Goal: Task Accomplishment & Management: Use online tool/utility

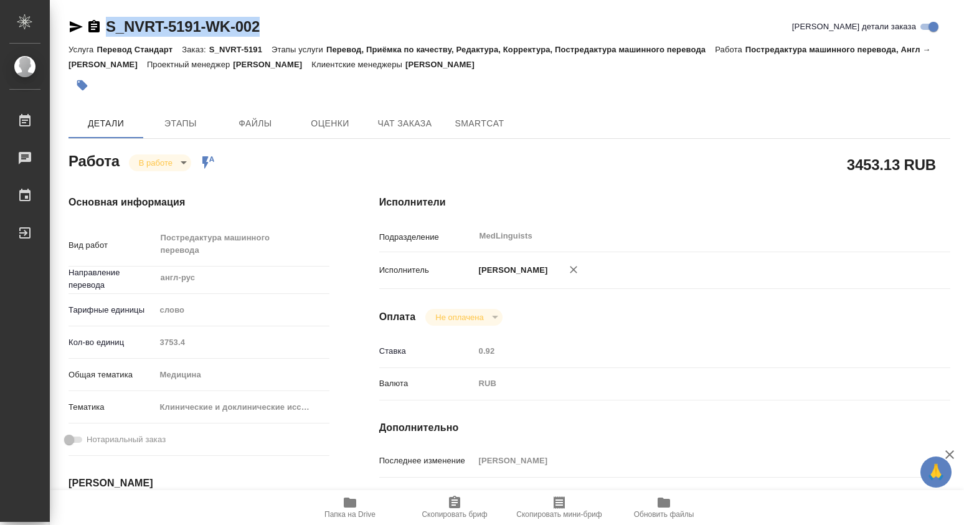
click at [184, 163] on body "🙏 .cls-1 fill:#fff; AWATERA [PERSON_NAME] 0 Чаты График Выйти S_NVRT-5191-WK-00…" at bounding box center [482, 262] width 964 height 525
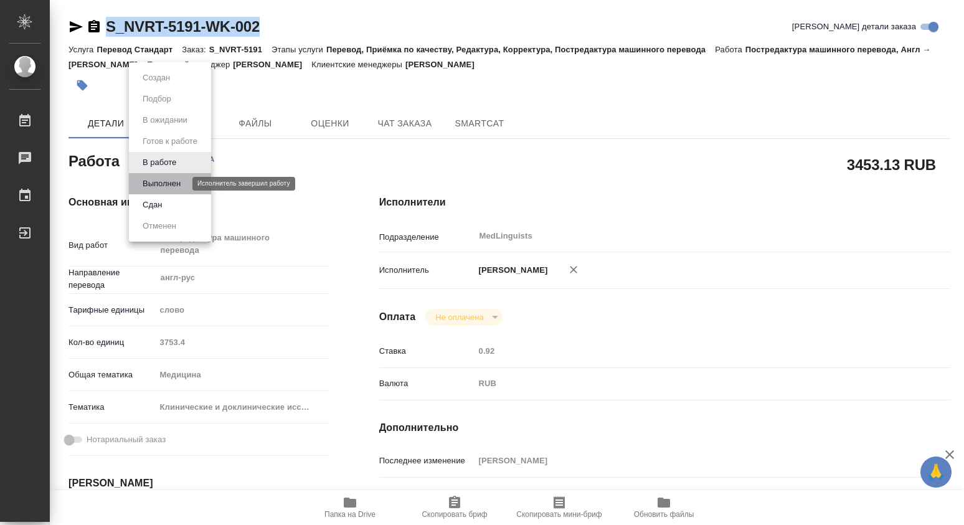
click at [172, 183] on button "Выполнен" at bounding box center [161, 184] width 45 height 14
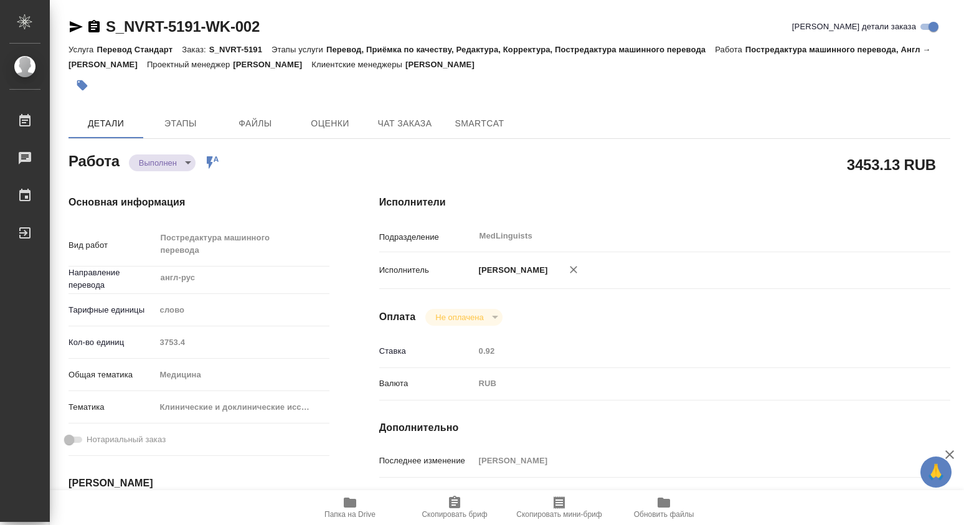
type textarea "x"
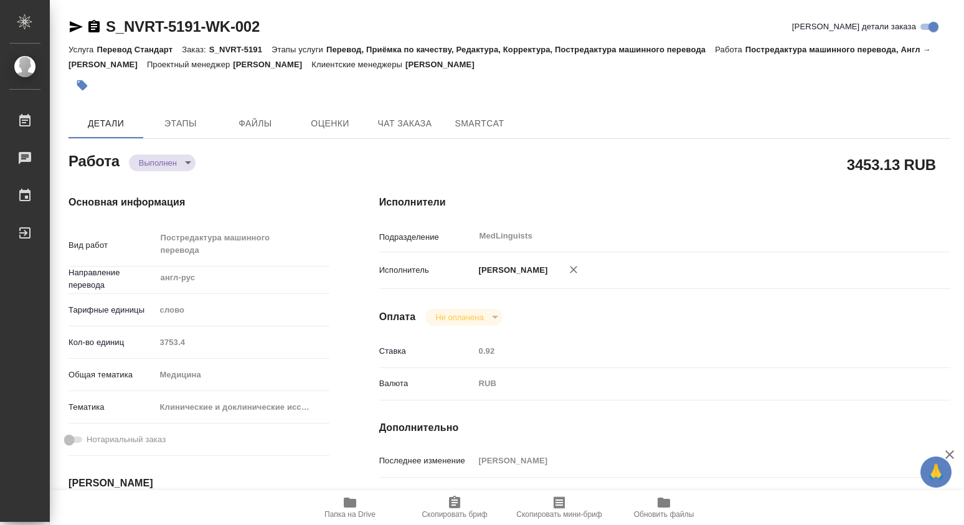
type textarea "x"
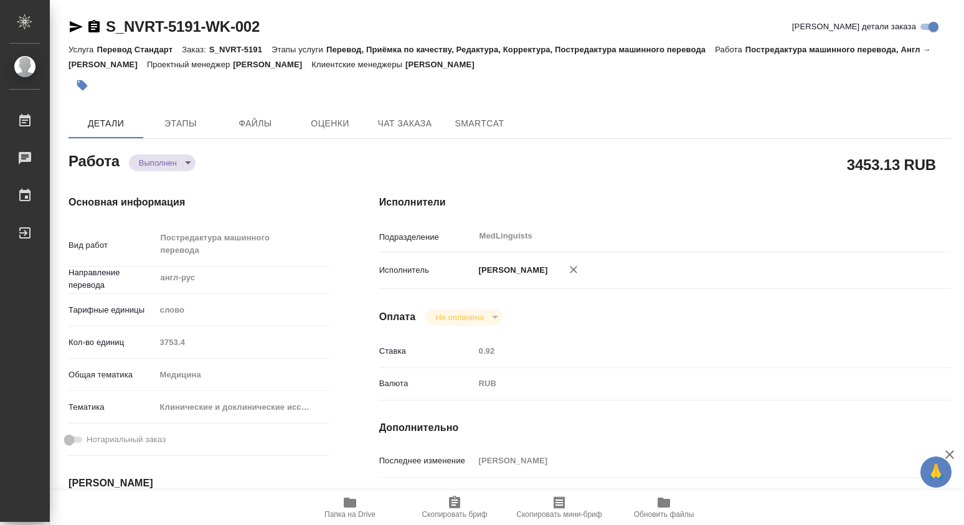
type textarea "x"
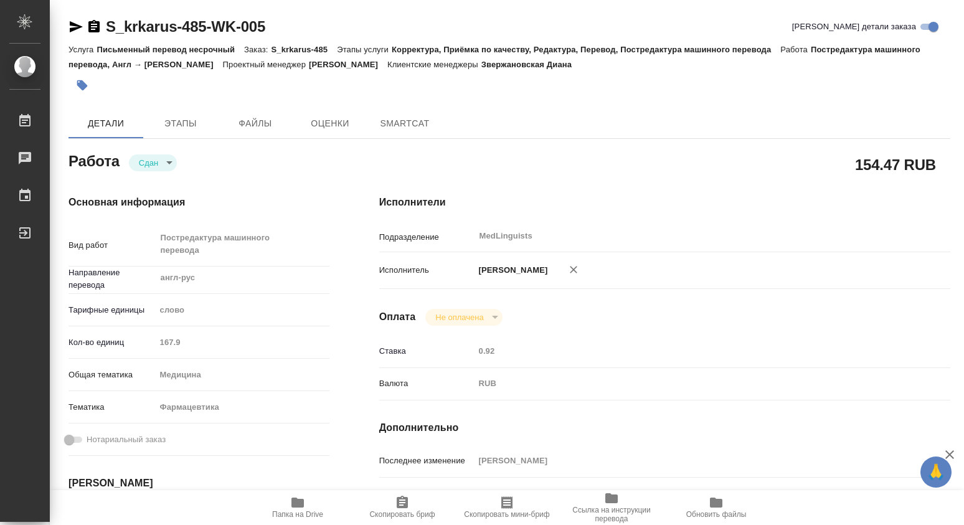
type textarea "x"
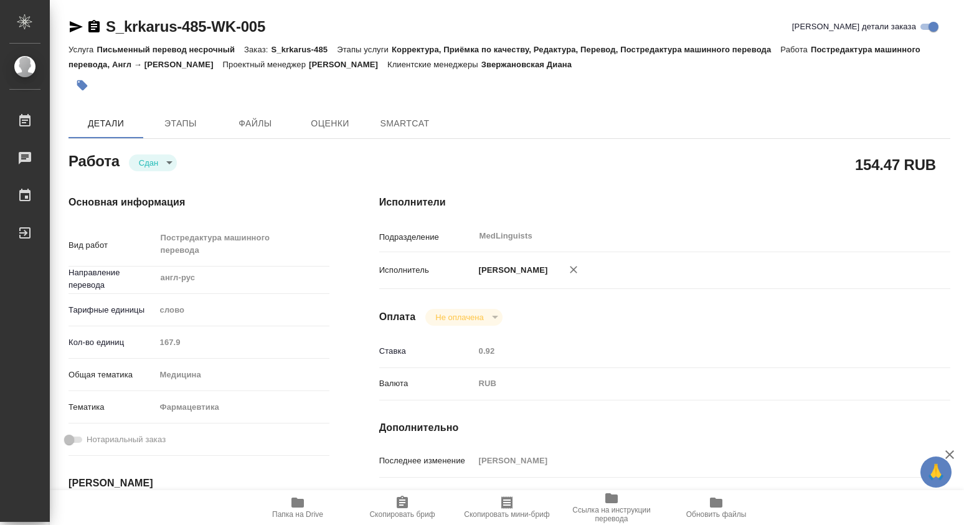
type textarea "x"
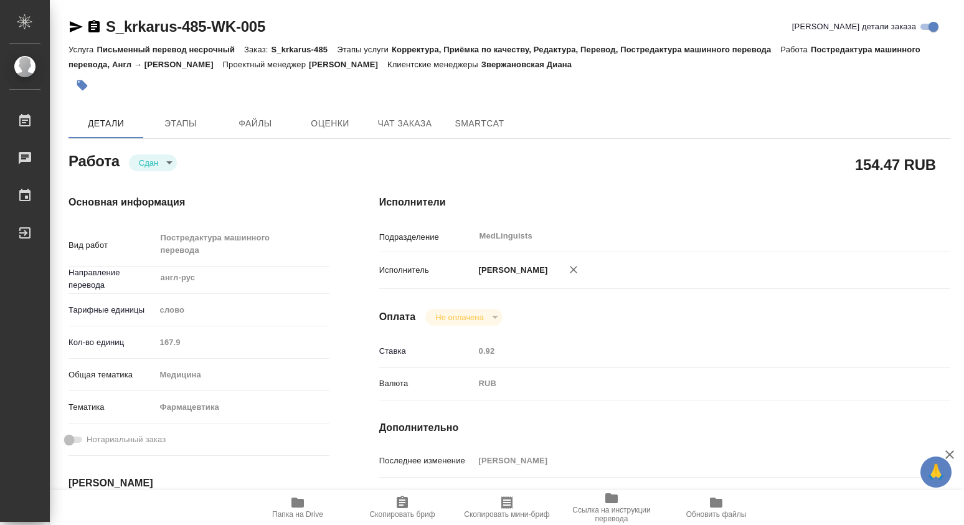
type textarea "x"
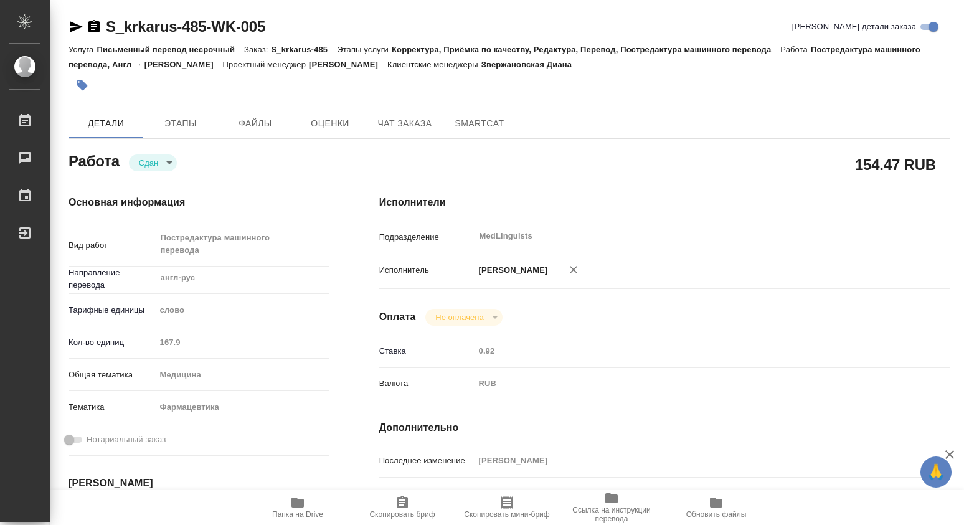
click at [146, 344] on div "Кол-во единиц 167.9" at bounding box center [198, 342] width 261 height 22
type textarea "x"
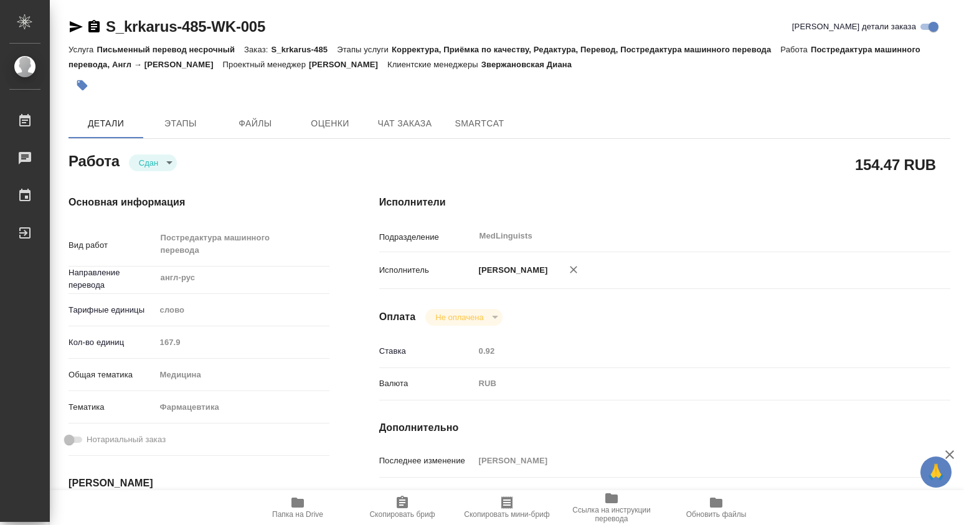
type textarea "x"
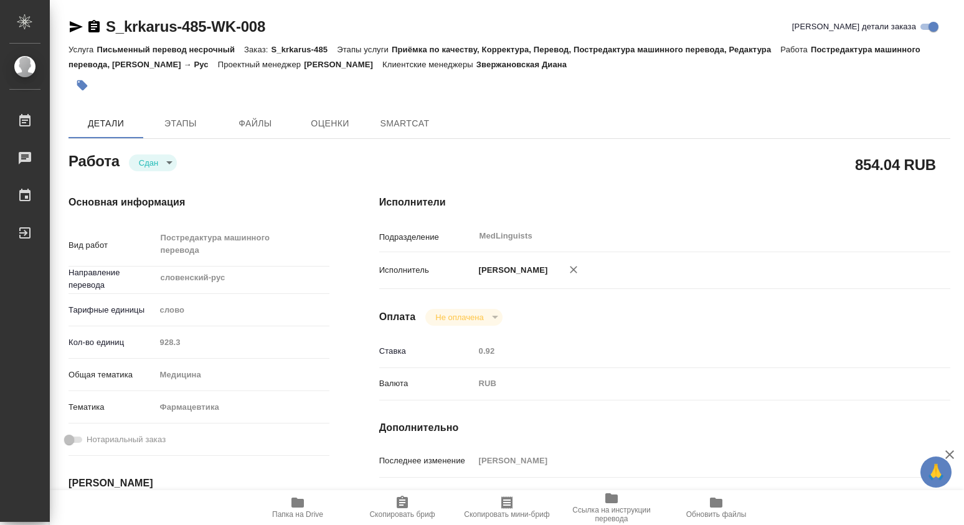
type textarea "x"
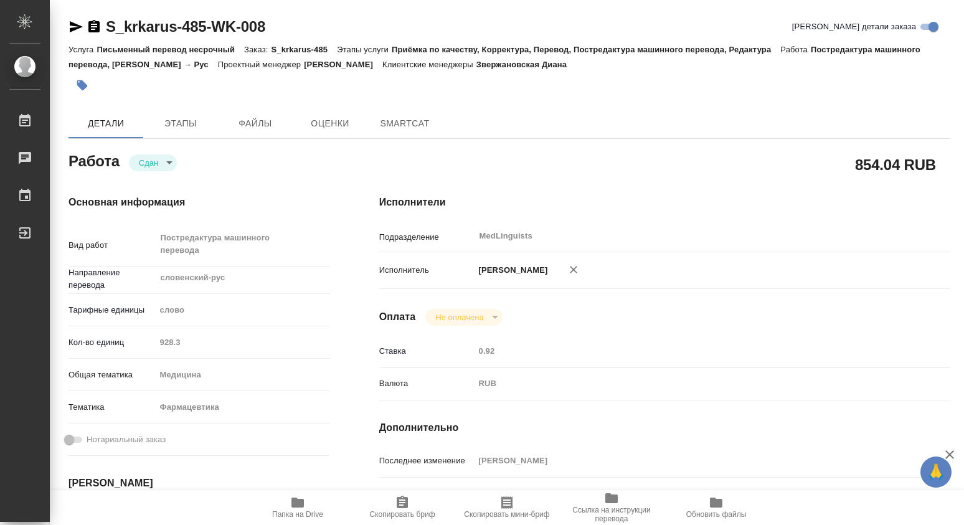
type textarea "x"
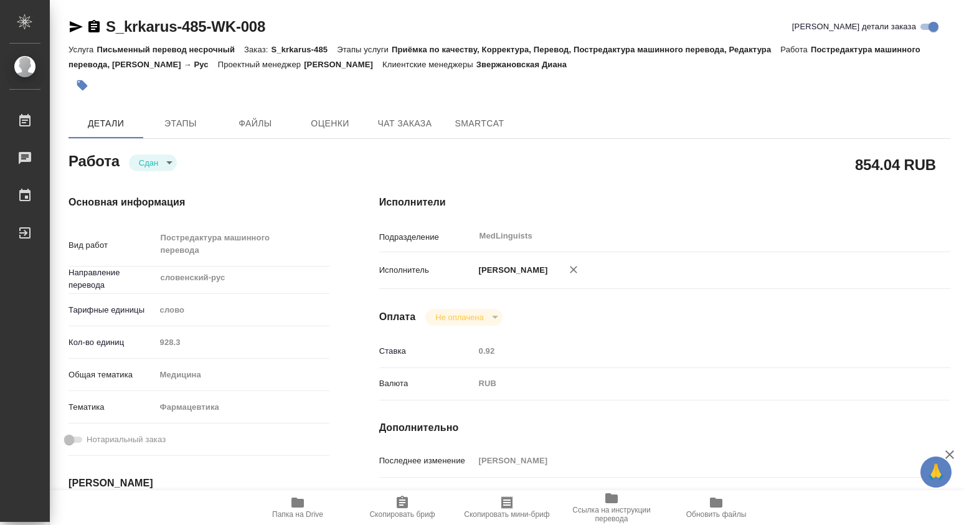
type textarea "x"
click at [144, 344] on div "Кол-во единиц 928.3" at bounding box center [198, 342] width 261 height 22
type textarea "x"
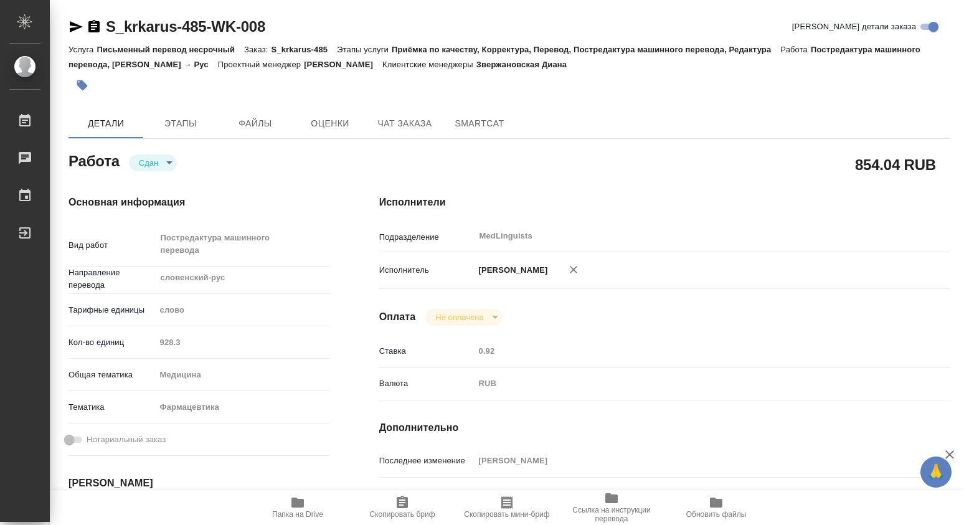
type textarea "x"
click at [148, 340] on div "Кол-во единиц 18.5" at bounding box center [198, 342] width 261 height 22
type textarea "x"
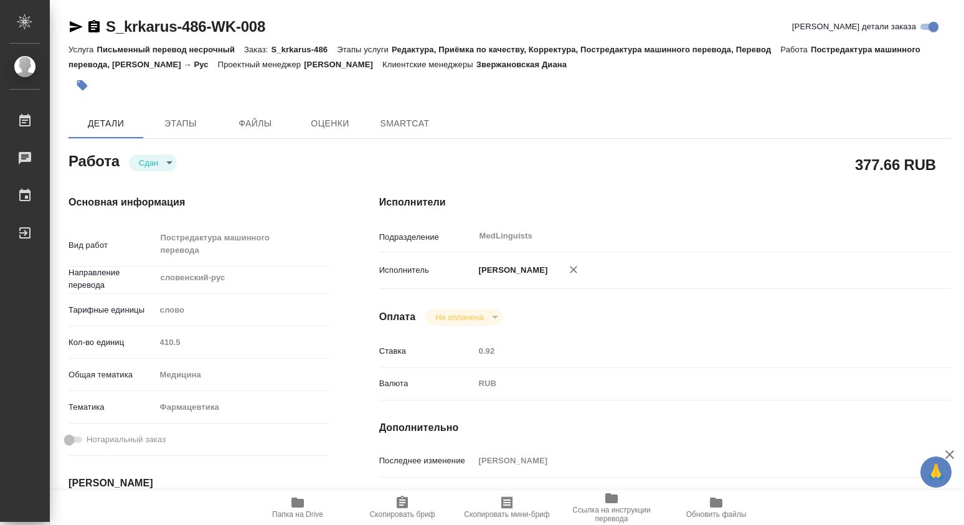
type textarea "x"
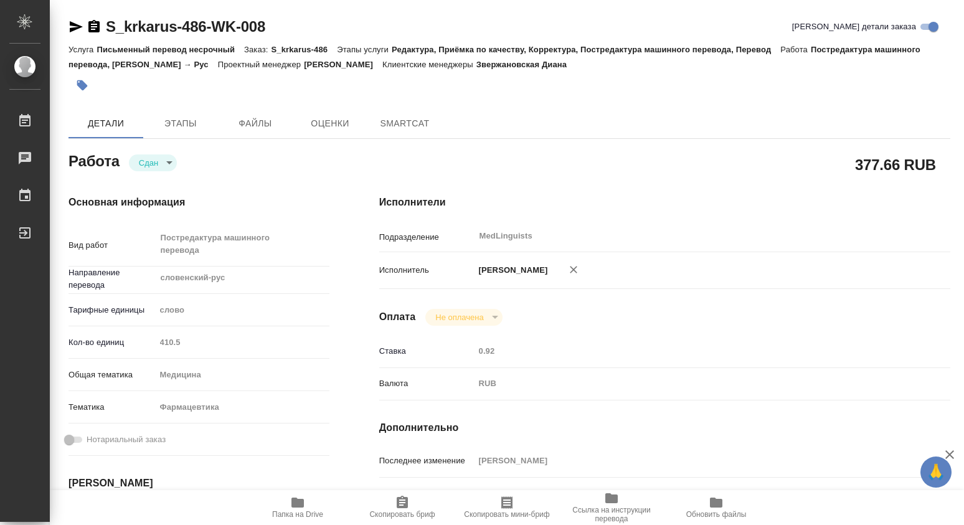
type textarea "x"
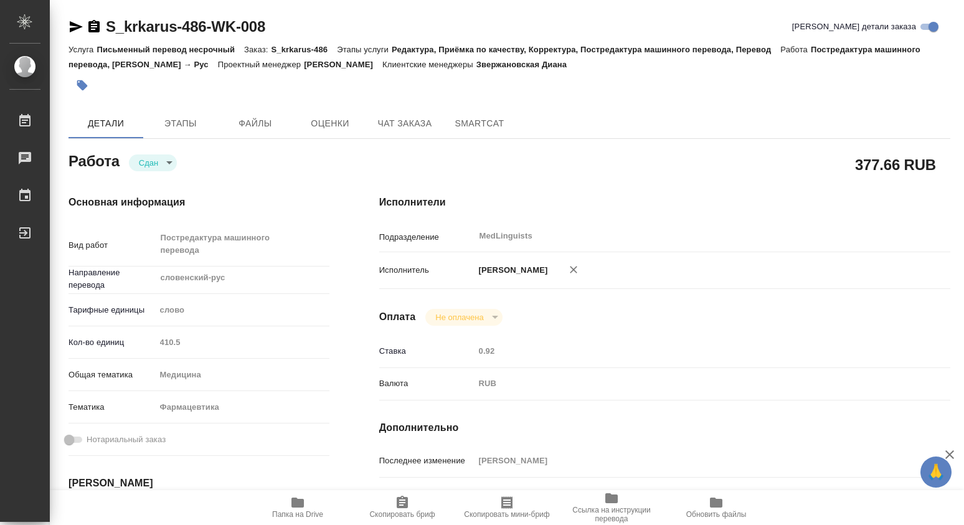
type textarea "x"
click at [138, 340] on div "Кол-во единиц 410.5" at bounding box center [198, 342] width 261 height 22
type textarea "x"
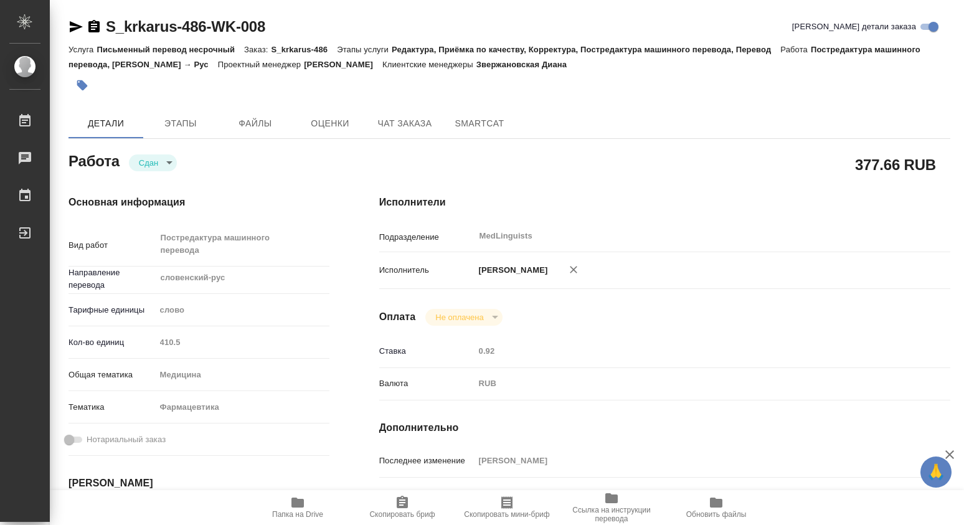
type textarea "x"
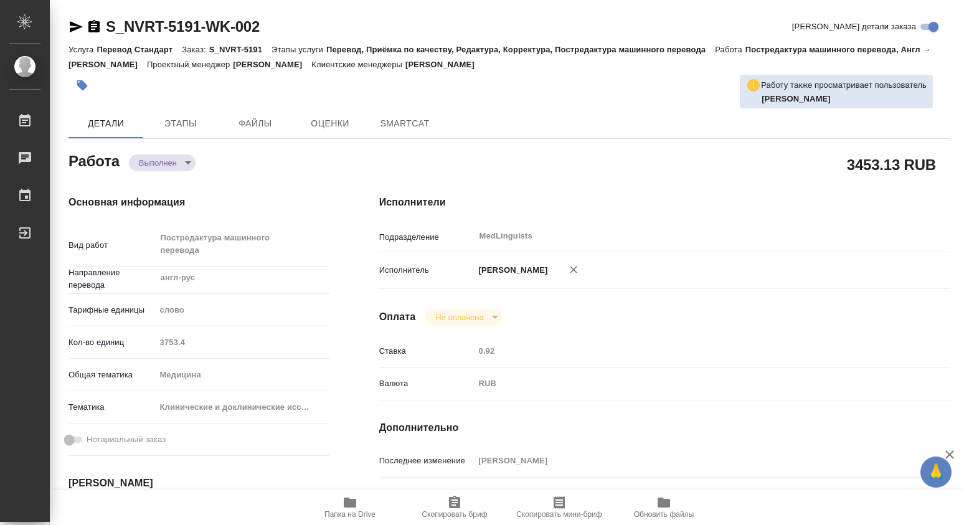
type textarea "x"
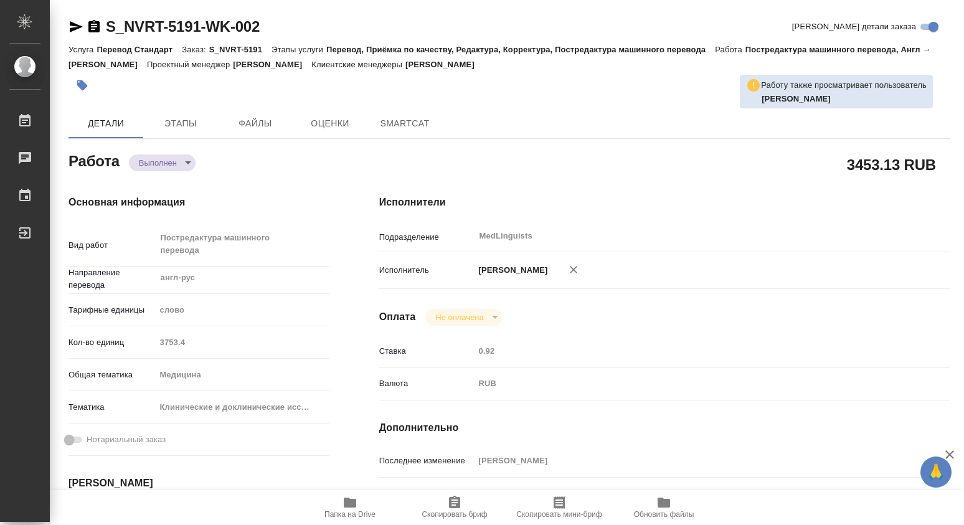
type textarea "x"
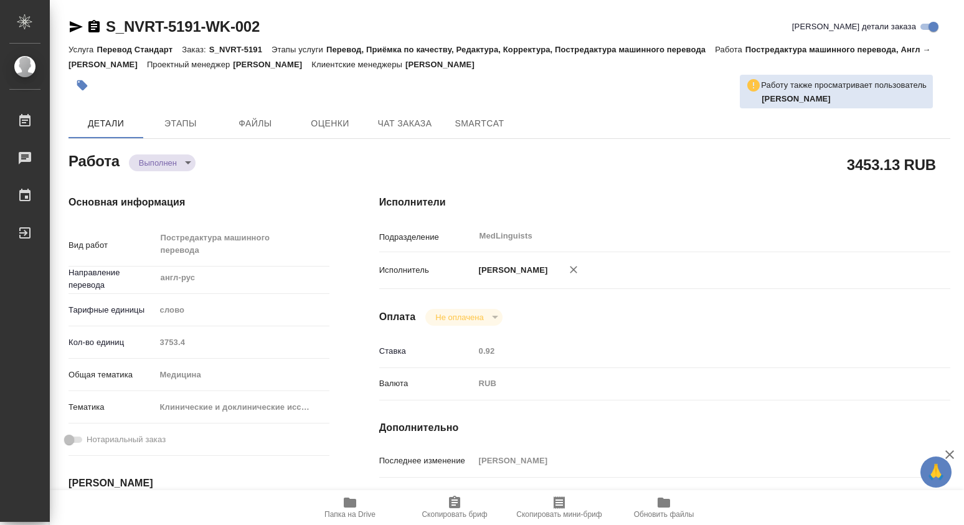
type textarea "x"
